Goal: Navigation & Orientation: Find specific page/section

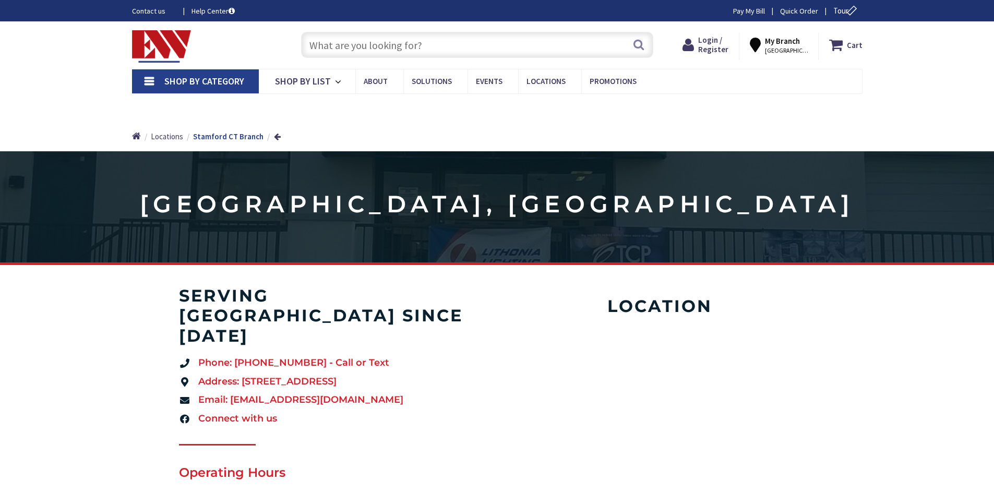
click at [400, 49] on input "text" at bounding box center [477, 45] width 352 height 26
click at [182, 72] on link "Shop By Category" at bounding box center [195, 81] width 127 height 24
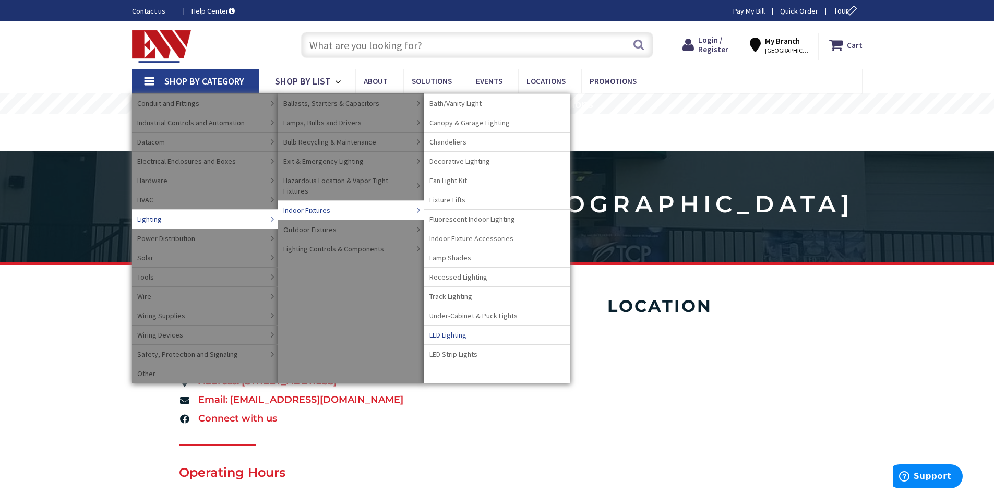
click at [482, 332] on link "LED Lighting" at bounding box center [497, 334] width 146 height 19
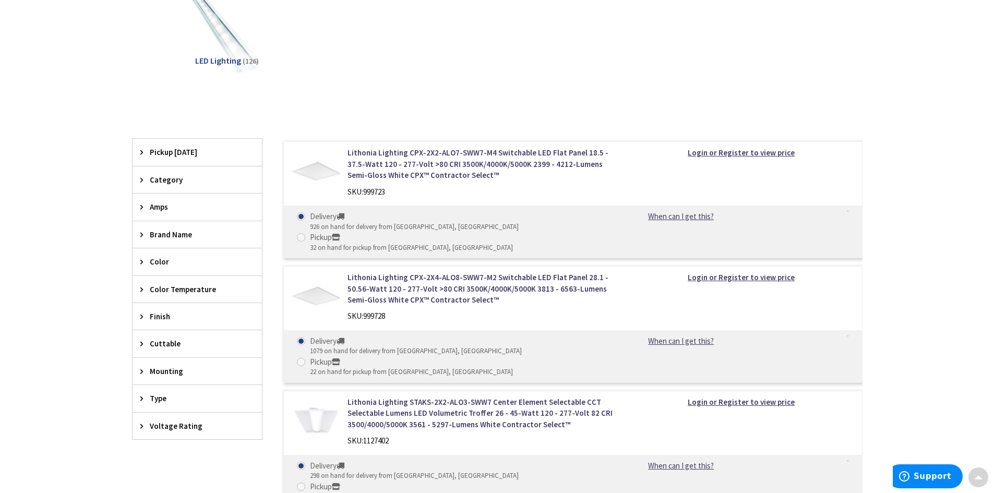
scroll to position [209, 0]
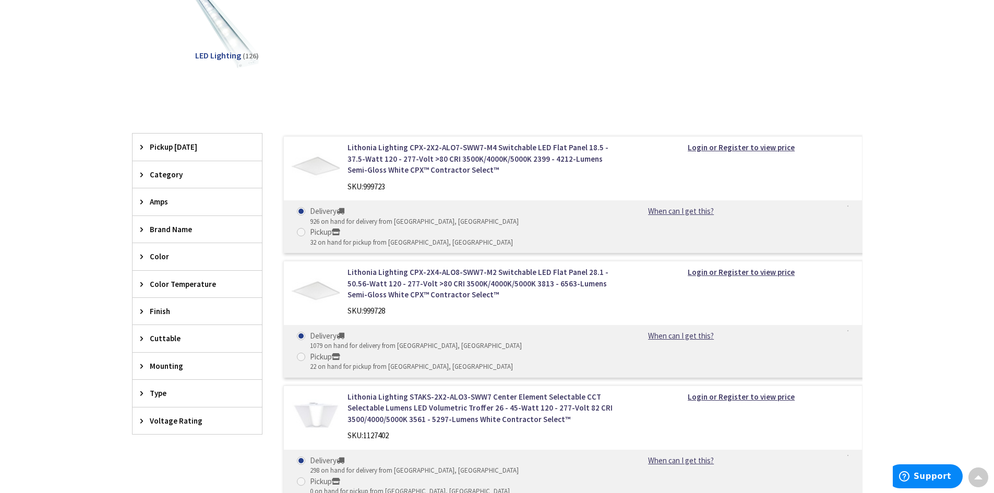
click at [166, 176] on span "Category" at bounding box center [192, 174] width 85 height 11
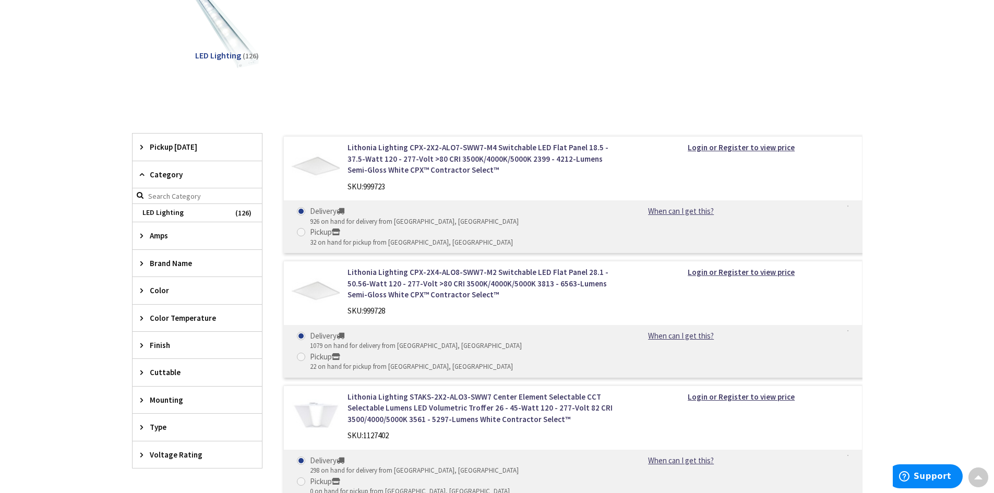
click at [166, 176] on span "Category" at bounding box center [192, 174] width 85 height 11
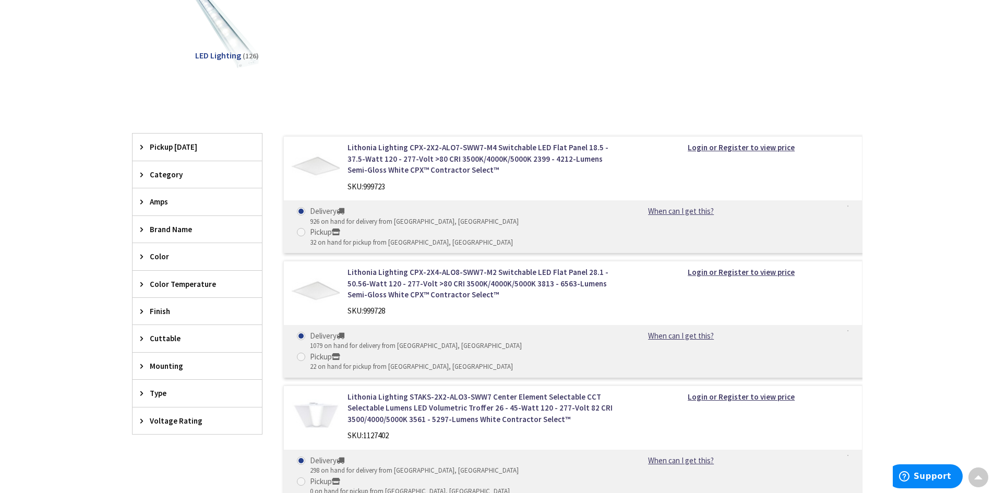
click at [172, 236] on div "Brand Name" at bounding box center [197, 229] width 129 height 27
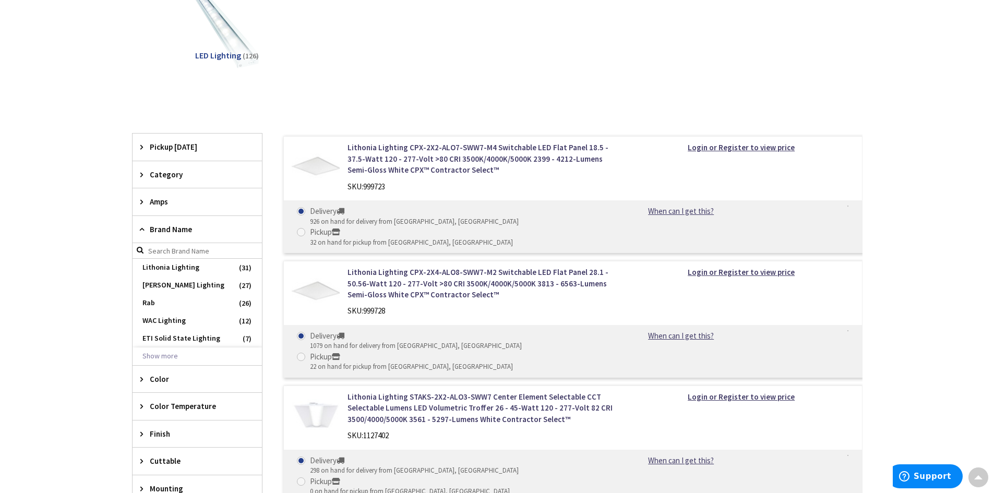
click at [177, 228] on span "Brand Name" at bounding box center [192, 229] width 85 height 11
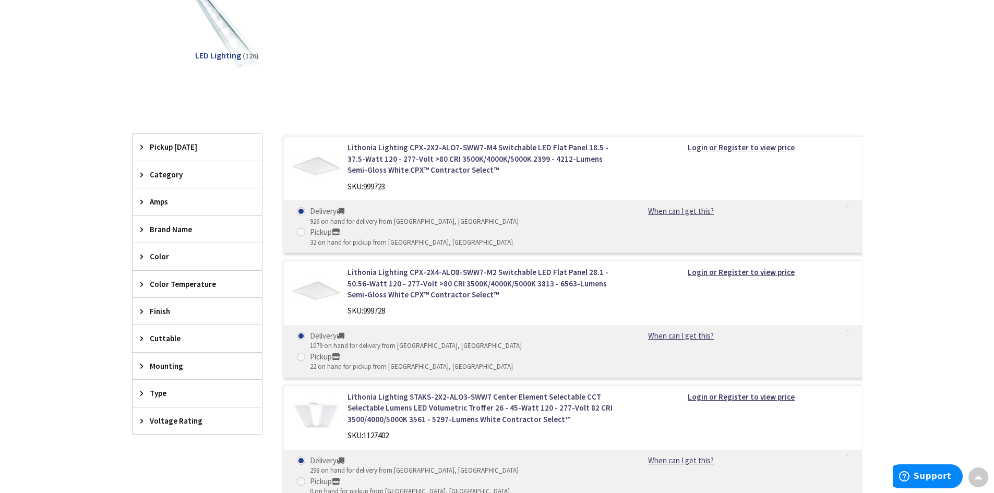
click at [178, 397] on span "Type" at bounding box center [192, 393] width 85 height 11
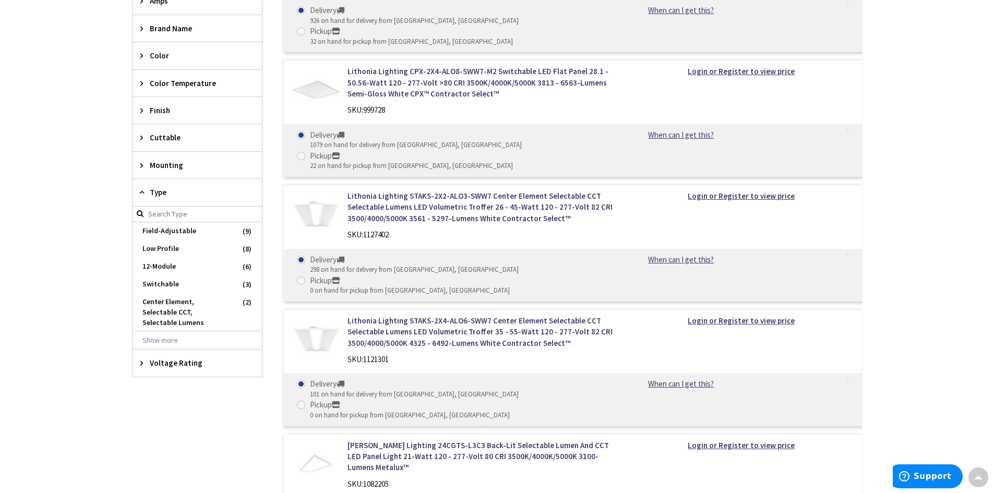
scroll to position [417, 0]
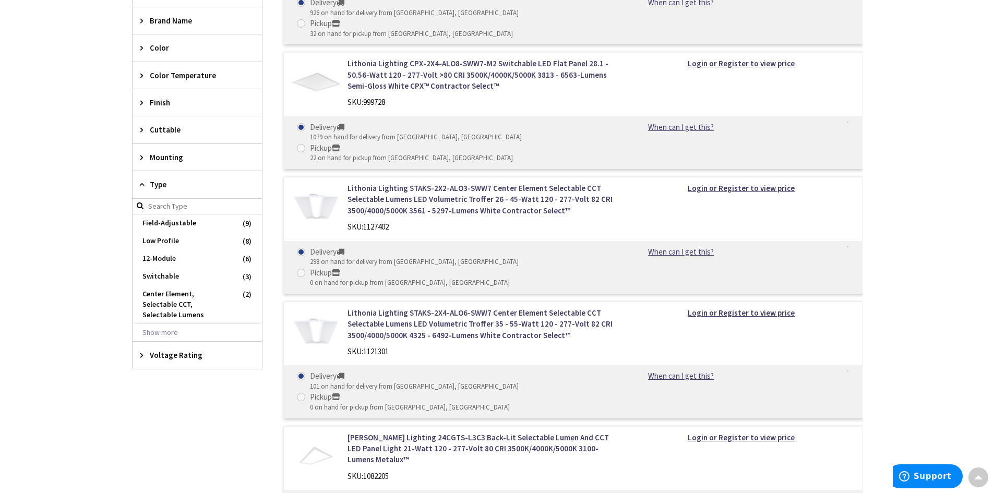
click at [186, 189] on span "Type" at bounding box center [192, 184] width 85 height 11
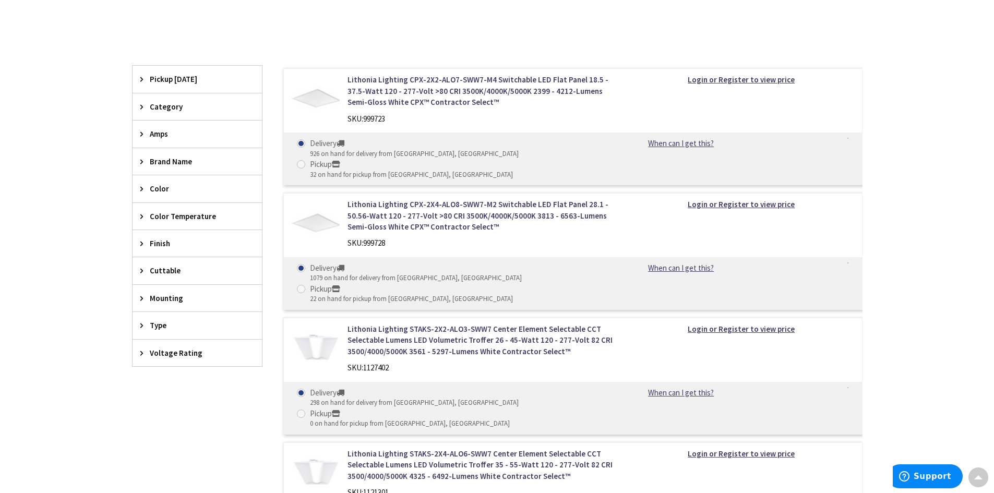
scroll to position [256, 0]
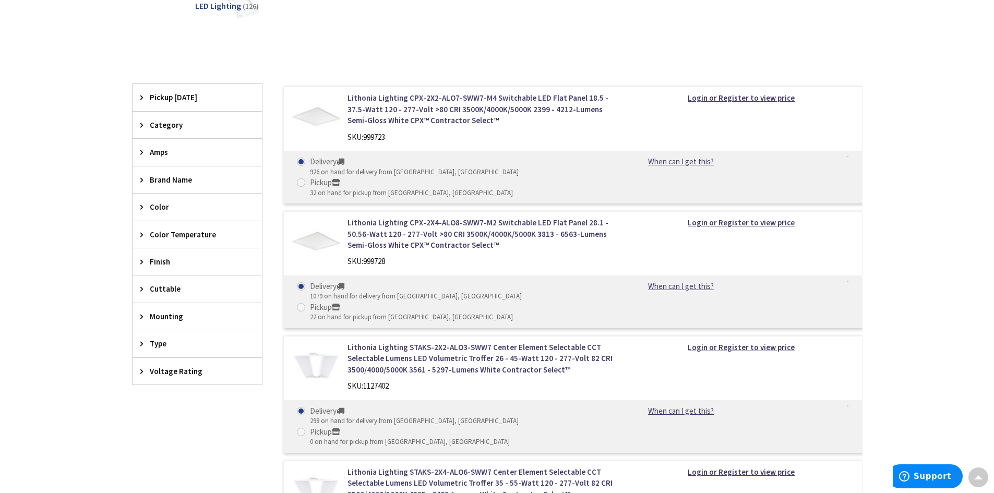
drag, startPoint x: 189, startPoint y: 321, endPoint x: 197, endPoint y: 280, distance: 41.9
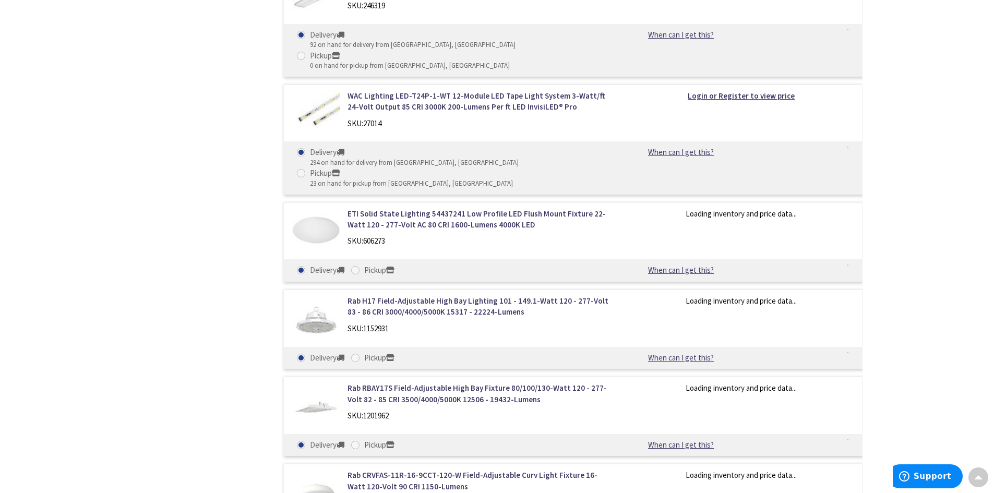
scroll to position [1352, 0]
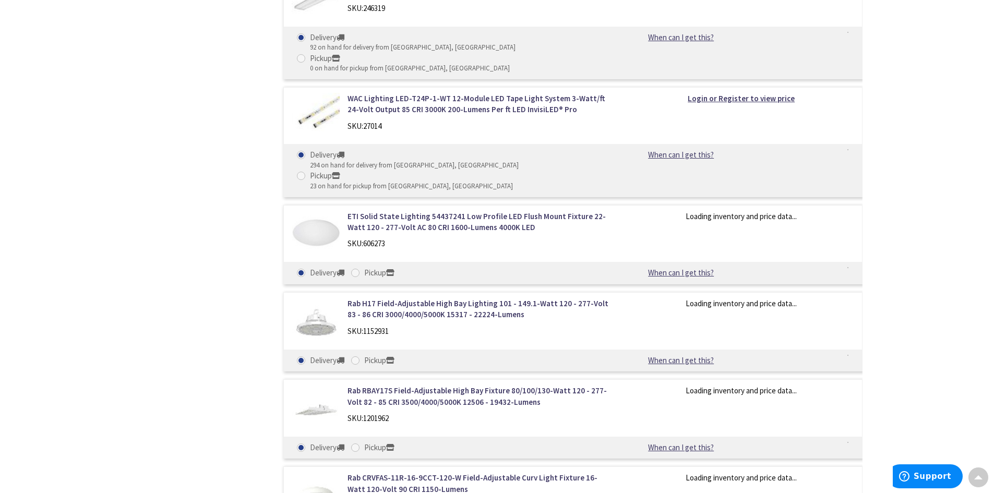
drag, startPoint x: 995, startPoint y: 309, endPoint x: 995, endPoint y: 352, distance: 42.3
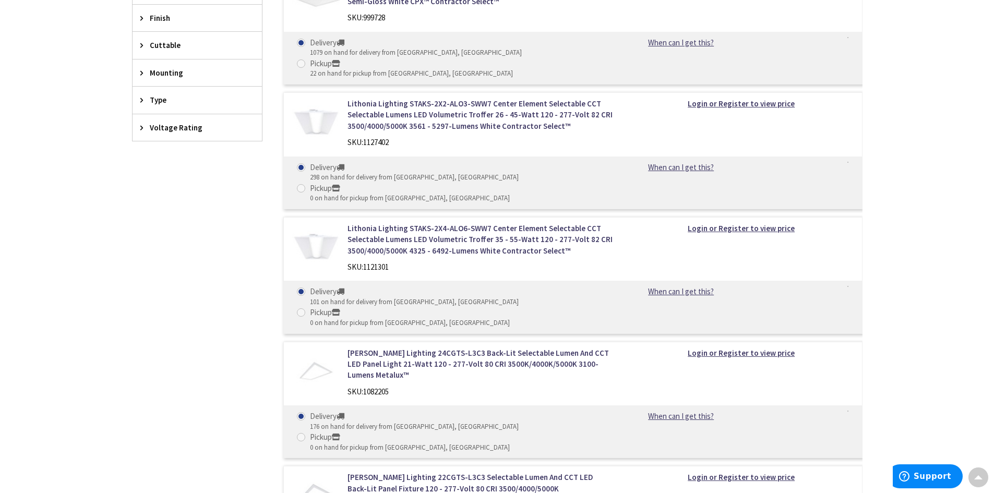
scroll to position [0, 0]
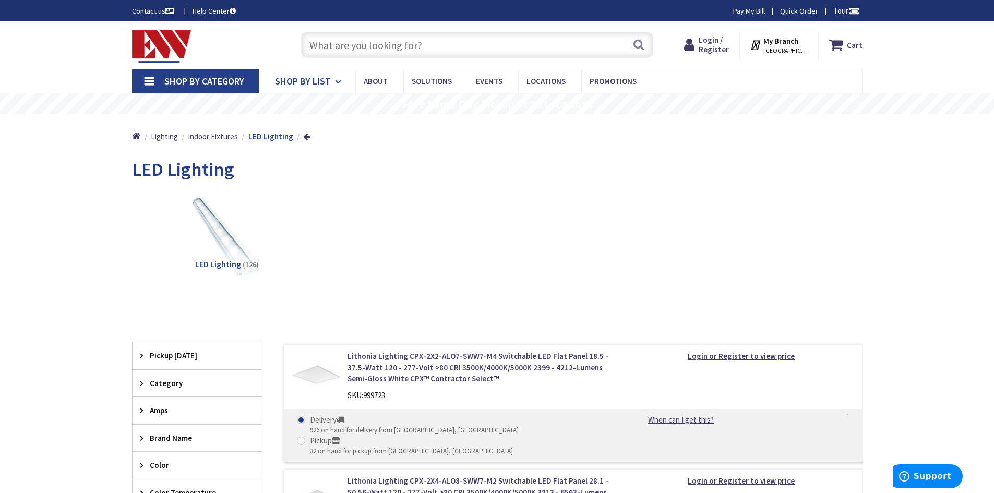
click at [304, 76] on span "Shop By List" at bounding box center [303, 81] width 56 height 12
click at [217, 86] on span "Shop By Category" at bounding box center [204, 81] width 80 height 12
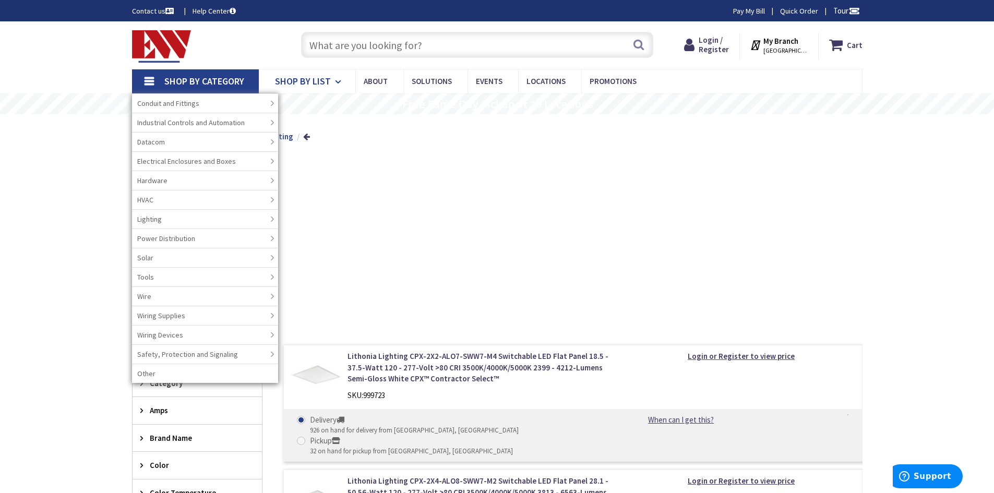
click at [330, 82] on link "Shop By List" at bounding box center [307, 81] width 97 height 24
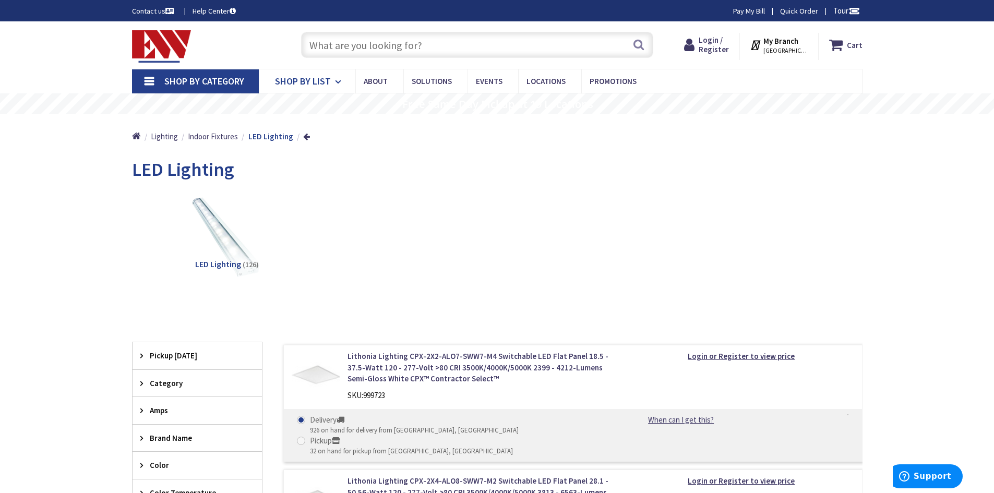
click at [336, 79] on icon at bounding box center [340, 81] width 10 height 23
click at [152, 77] on link "Shop By Category" at bounding box center [195, 81] width 127 height 24
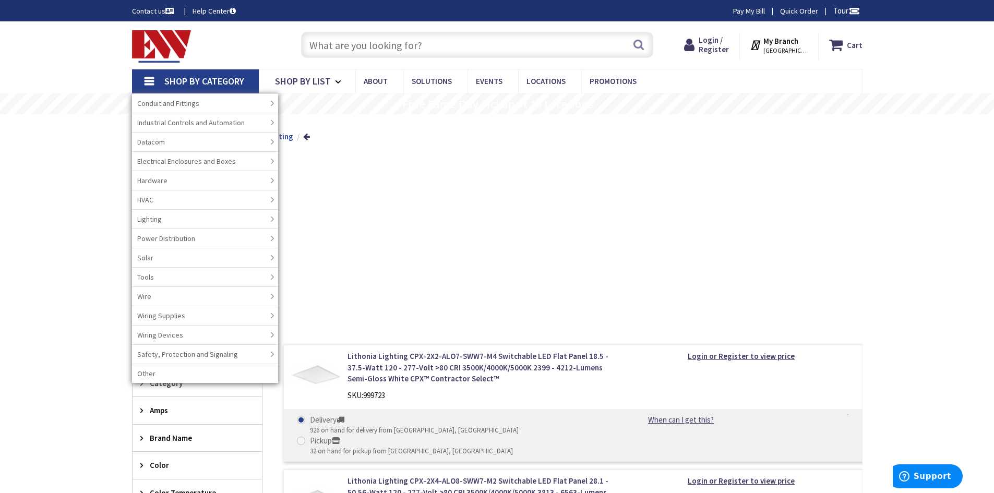
click at [209, 75] on link "Shop By Category" at bounding box center [195, 81] width 127 height 24
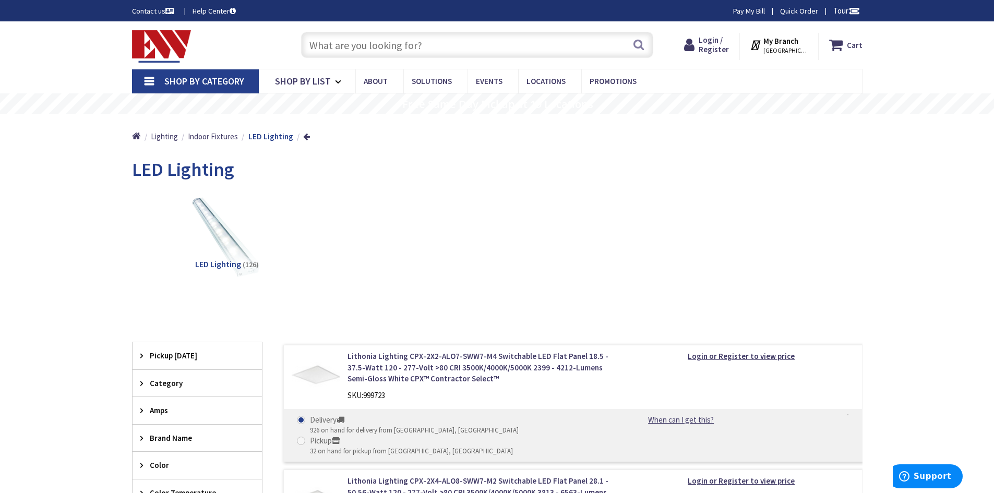
click at [209, 75] on link "Shop By Category" at bounding box center [195, 81] width 127 height 24
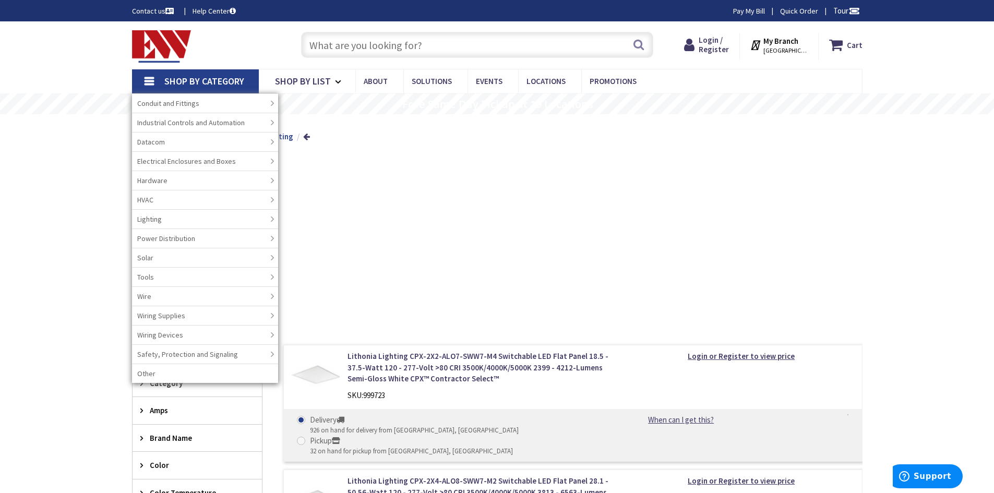
click at [194, 82] on span "Shop By Category" at bounding box center [204, 81] width 80 height 12
